Goal: Use online tool/utility: Utilize a website feature to perform a specific function

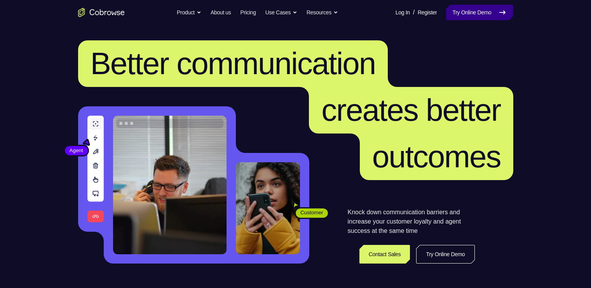
click at [459, 17] on link "Try Online Demo" at bounding box center [479, 13] width 67 height 16
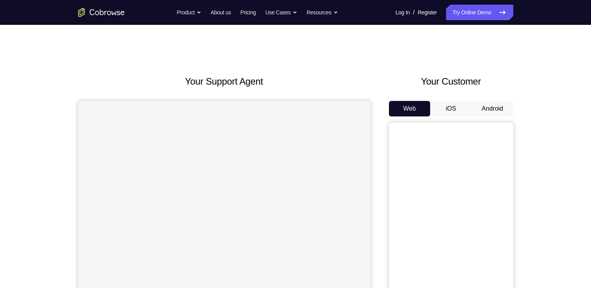
click at [485, 115] on button "Android" at bounding box center [493, 109] width 42 height 16
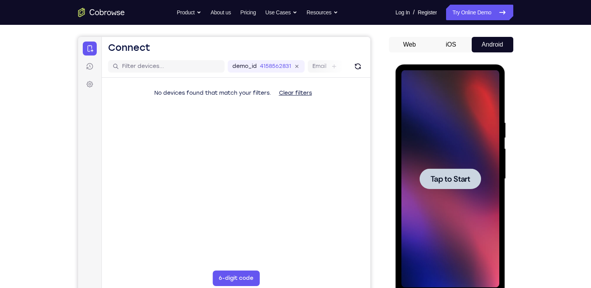
click at [429, 177] on div at bounding box center [449, 179] width 61 height 21
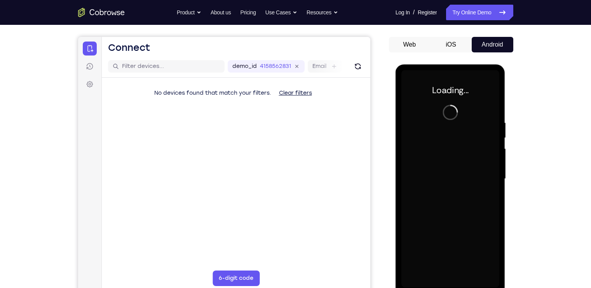
scroll to position [85, 0]
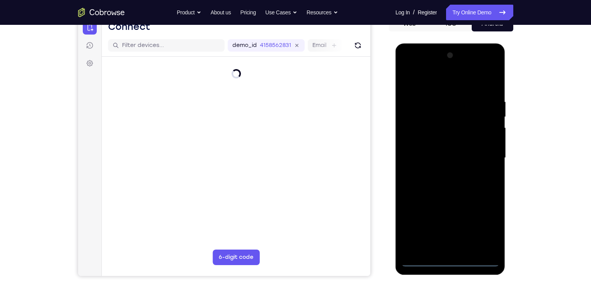
click at [452, 262] on div at bounding box center [450, 157] width 98 height 217
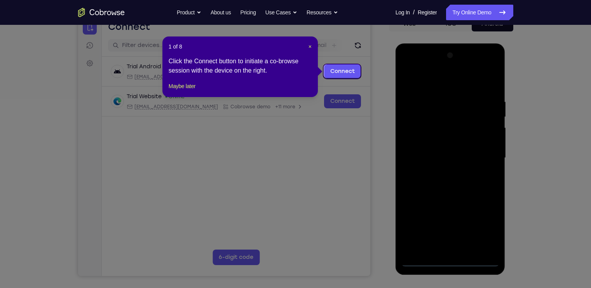
click at [307, 44] on header "1 of 8 ×" at bounding box center [240, 47] width 143 height 8
click at [310, 48] on span "×" at bounding box center [309, 46] width 3 height 6
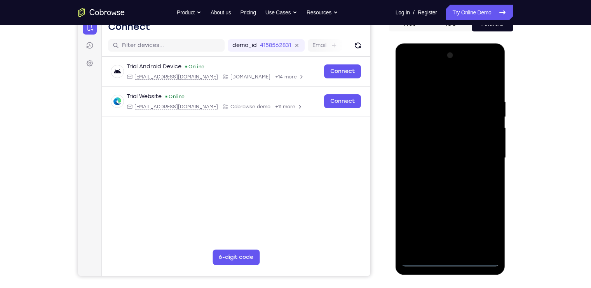
click at [478, 225] on div at bounding box center [450, 157] width 98 height 217
click at [454, 88] on div at bounding box center [450, 157] width 98 height 217
click at [418, 138] on div at bounding box center [450, 157] width 98 height 217
click at [426, 154] on div at bounding box center [450, 157] width 98 height 217
click at [426, 149] on div at bounding box center [450, 157] width 98 height 217
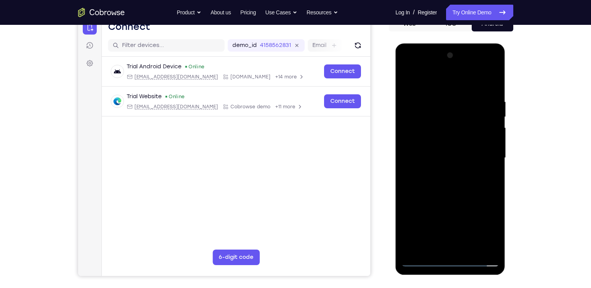
click at [481, 167] on div at bounding box center [450, 157] width 98 height 217
click at [460, 247] on div at bounding box center [450, 157] width 98 height 217
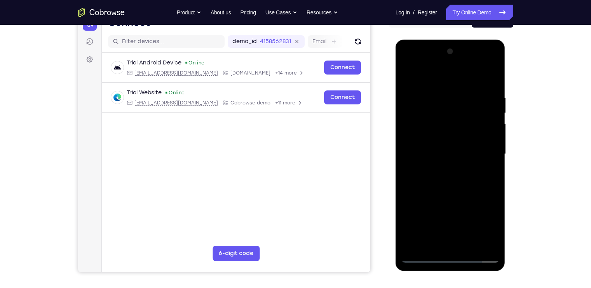
drag, startPoint x: 478, startPoint y: 167, endPoint x: 469, endPoint y: 131, distance: 36.9
click at [469, 131] on div at bounding box center [450, 153] width 98 height 217
drag, startPoint x: 467, startPoint y: 139, endPoint x: 468, endPoint y: 181, distance: 41.2
click at [468, 181] on div at bounding box center [450, 153] width 98 height 217
click at [474, 85] on div at bounding box center [450, 153] width 98 height 217
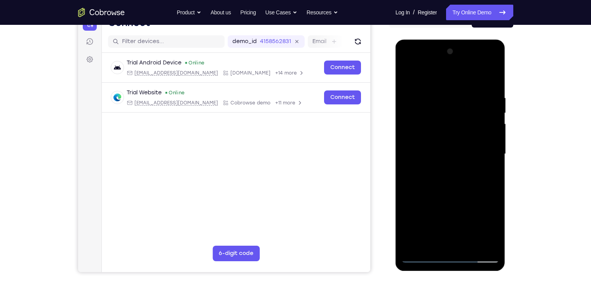
click at [415, 256] on div at bounding box center [450, 153] width 98 height 217
drag, startPoint x: 453, startPoint y: 174, endPoint x: 454, endPoint y: 118, distance: 55.9
click at [454, 118] on div at bounding box center [450, 153] width 98 height 217
drag, startPoint x: 453, startPoint y: 193, endPoint x: 450, endPoint y: 98, distance: 94.8
click at [450, 98] on div at bounding box center [450, 153] width 98 height 217
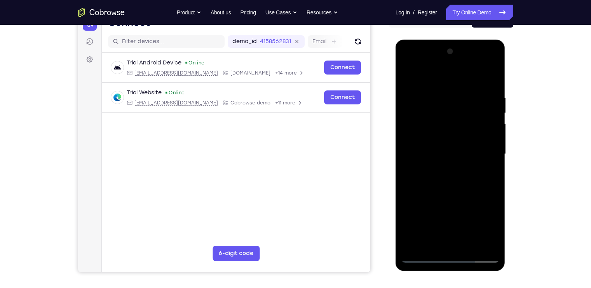
drag, startPoint x: 454, startPoint y: 181, endPoint x: 456, endPoint y: 63, distance: 118.5
click at [456, 63] on div at bounding box center [450, 153] width 98 height 217
drag, startPoint x: 450, startPoint y: 183, endPoint x: 451, endPoint y: 71, distance: 111.5
click at [451, 71] on div at bounding box center [450, 153] width 98 height 217
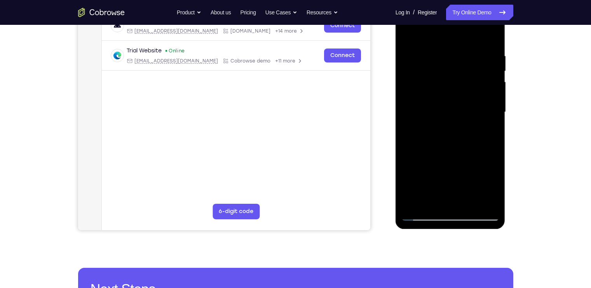
scroll to position [113, 0]
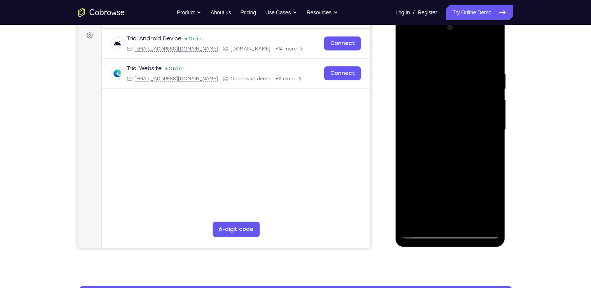
drag, startPoint x: 477, startPoint y: 74, endPoint x: 478, endPoint y: 59, distance: 14.8
click at [478, 59] on div at bounding box center [450, 129] width 98 height 217
drag, startPoint x: 478, startPoint y: 61, endPoint x: 437, endPoint y: 212, distance: 157.2
click at [437, 212] on div at bounding box center [450, 129] width 98 height 217
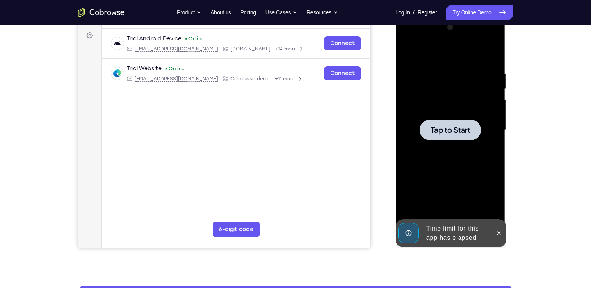
click at [467, 134] on span "Tap to Start" at bounding box center [450, 130] width 40 height 8
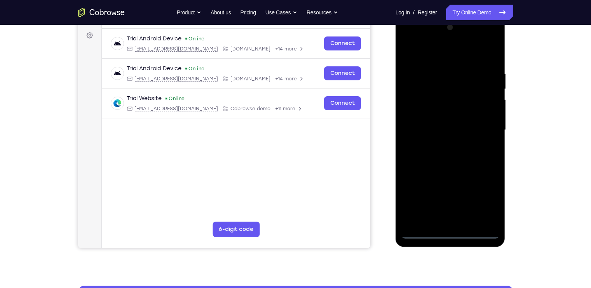
click at [447, 232] on div at bounding box center [450, 129] width 98 height 217
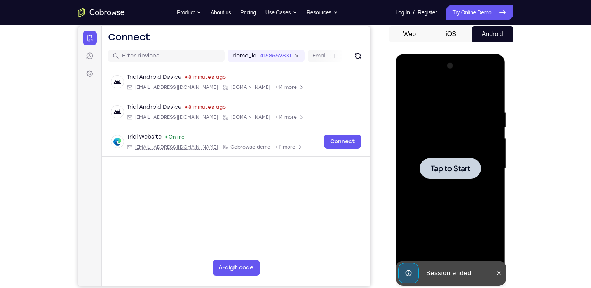
scroll to position [0, 0]
